Goal: Navigation & Orientation: Find specific page/section

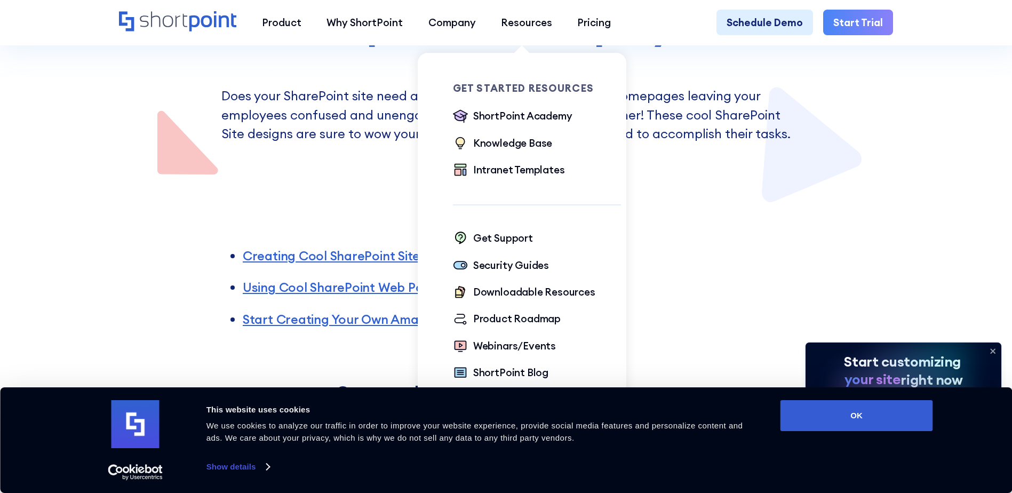
scroll to position [267, 0]
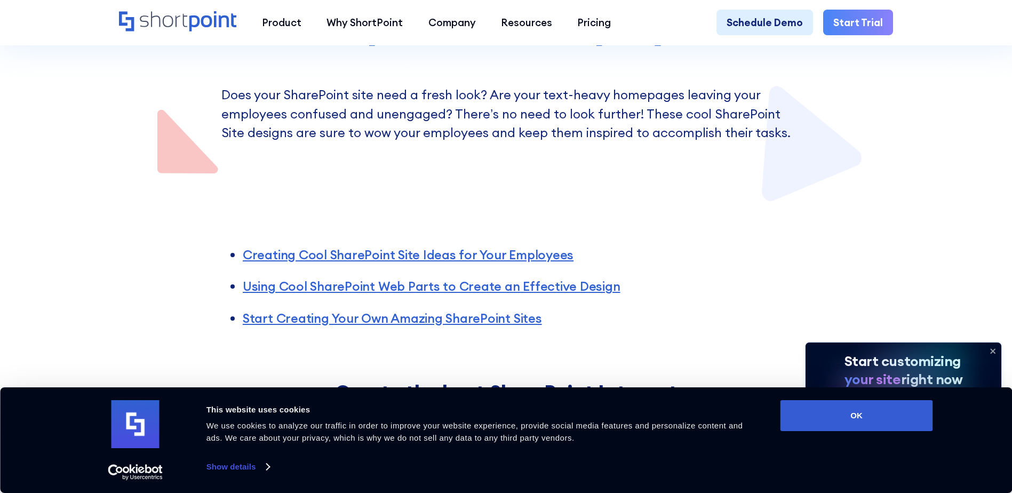
click at [991, 351] on icon at bounding box center [993, 351] width 17 height 17
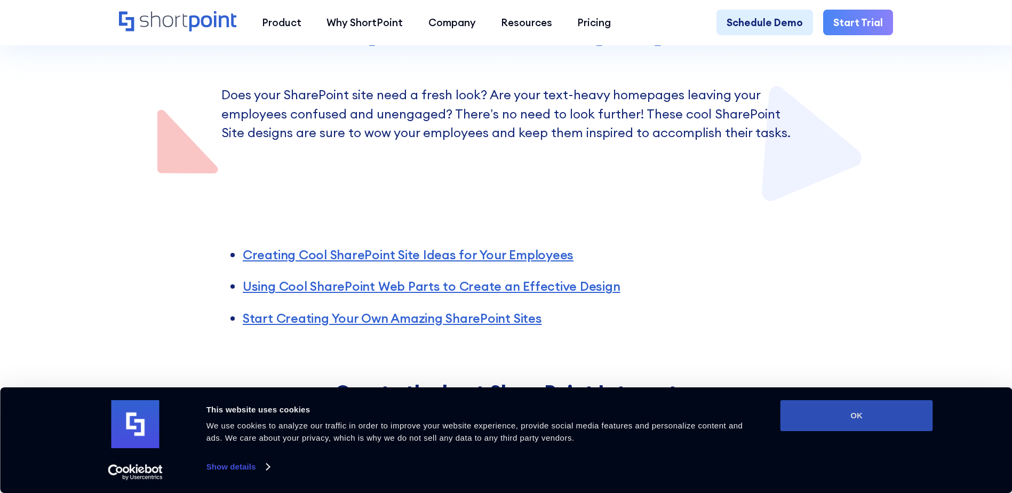
click at [897, 411] on button "OK" at bounding box center [857, 415] width 153 height 31
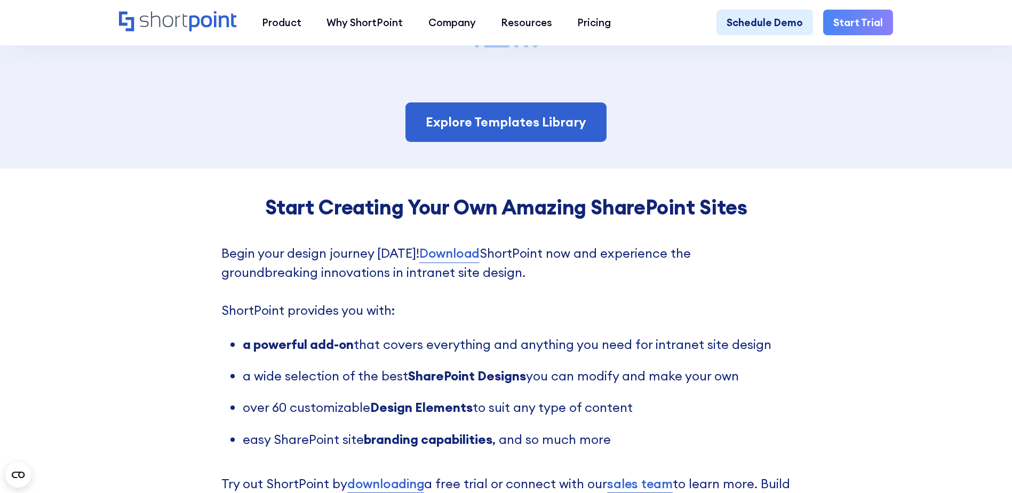
scroll to position [2562, 0]
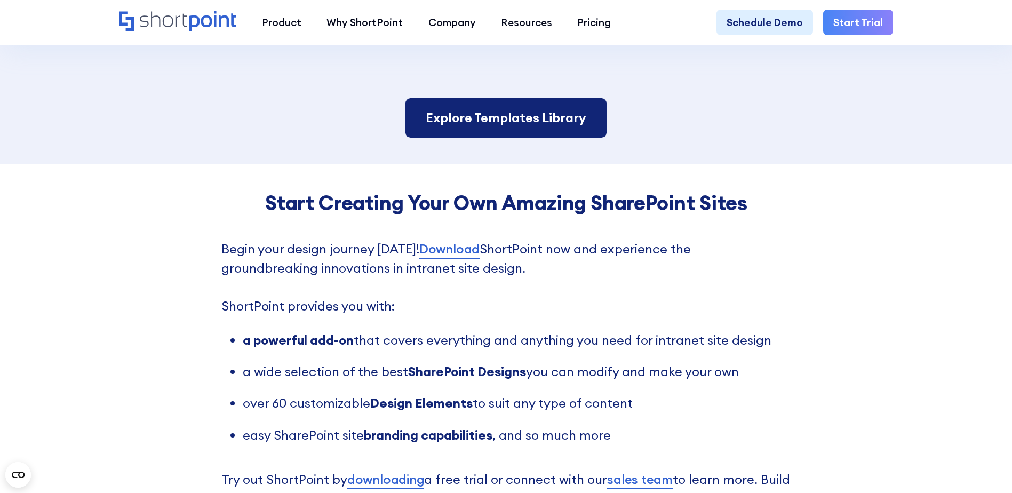
click at [489, 136] on link "Explore Templates Library" at bounding box center [506, 117] width 201 height 39
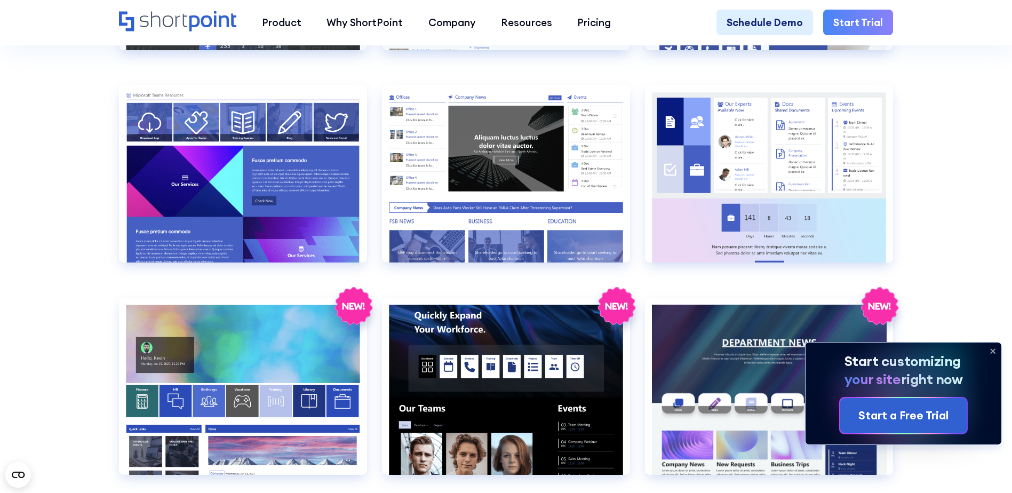
scroll to position [2081, 0]
